Goal: Check status: Check status

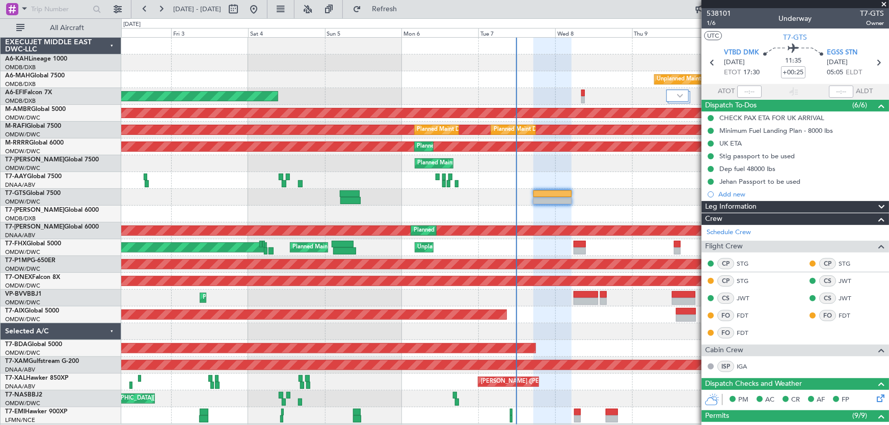
type input "[PERSON_NAME] ([PERSON_NAME])"
type input "7422"
type input "[PERSON_NAME] ([PERSON_NAME])"
type input "7422"
type input "[PERSON_NAME] ([PERSON_NAME])"
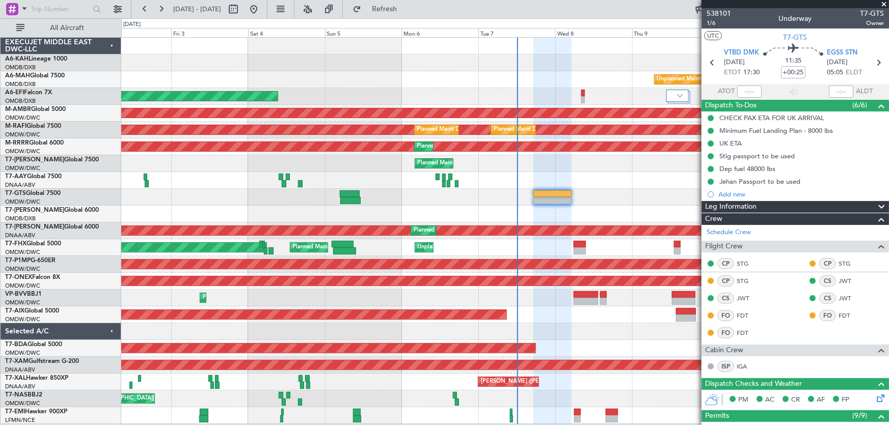
type input "7422"
type input "[PERSON_NAME] ([PERSON_NAME])"
type input "7422"
